Goal: Task Accomplishment & Management: Use online tool/utility

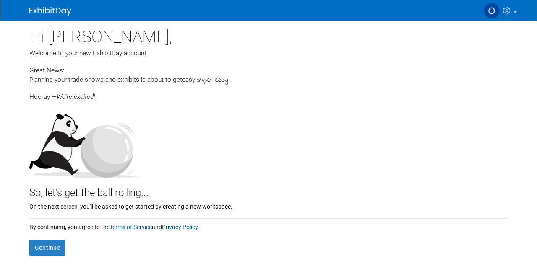
scroll to position [41, 0]
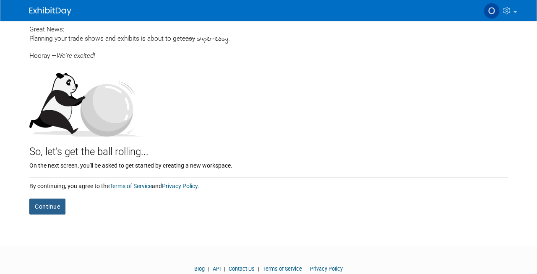
click at [46, 211] on button "Continue" at bounding box center [47, 207] width 36 height 16
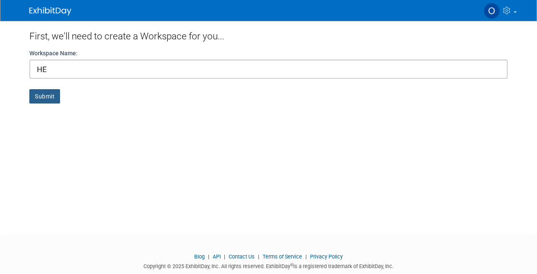
type input "HE"
click at [54, 93] on button "Submit" at bounding box center [44, 96] width 31 height 14
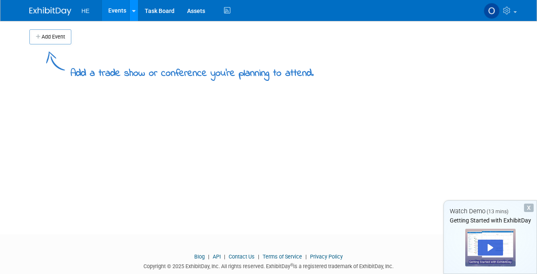
click at [133, 17] on link at bounding box center [133, 10] width 9 height 21
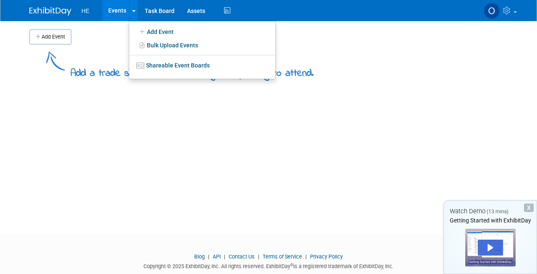
click at [102, 39] on td at bounding box center [277, 36] width 413 height 15
